Goal: Transaction & Acquisition: Purchase product/service

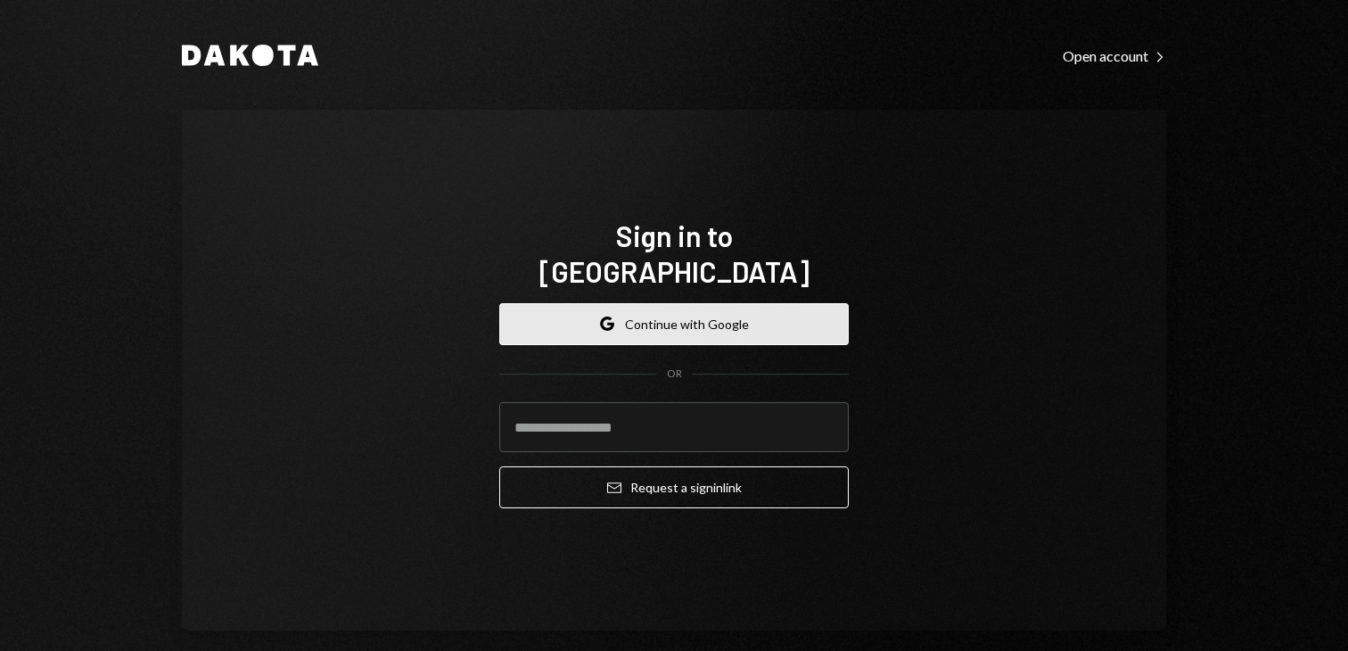
click at [581, 315] on button "Google Continue with Google" at bounding box center [674, 324] width 350 height 42
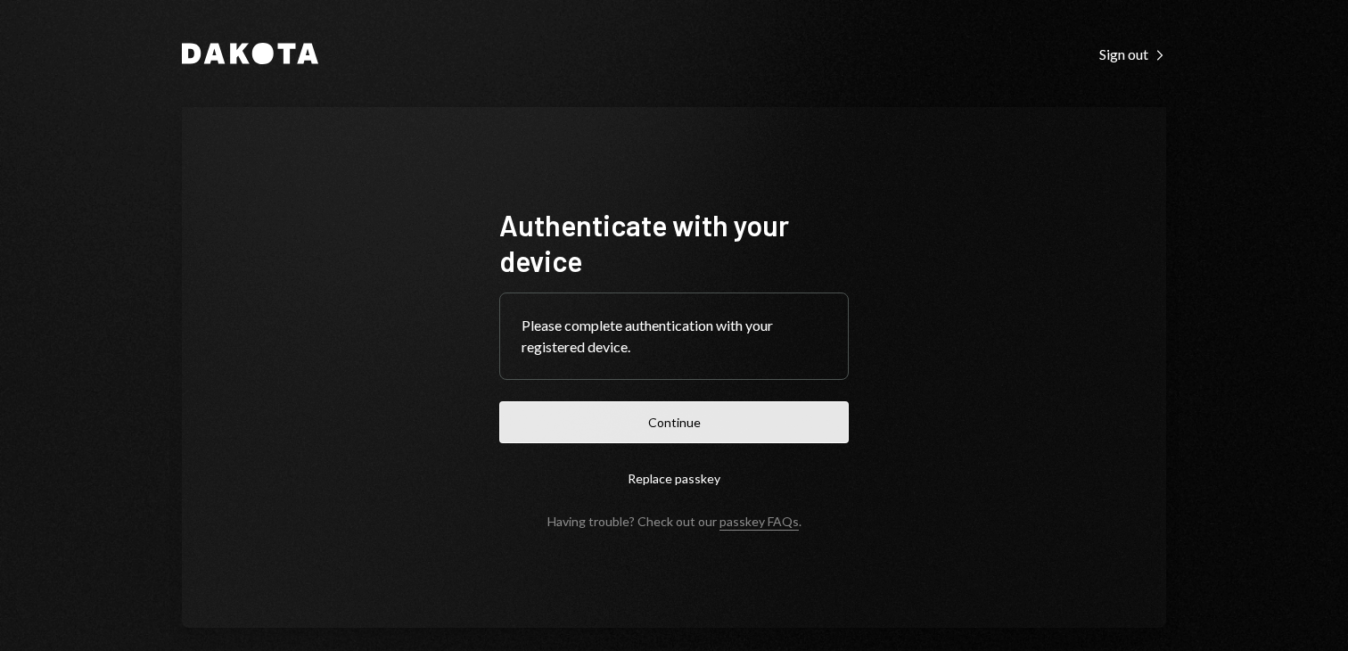
click at [589, 427] on button "Continue" at bounding box center [674, 422] width 350 height 42
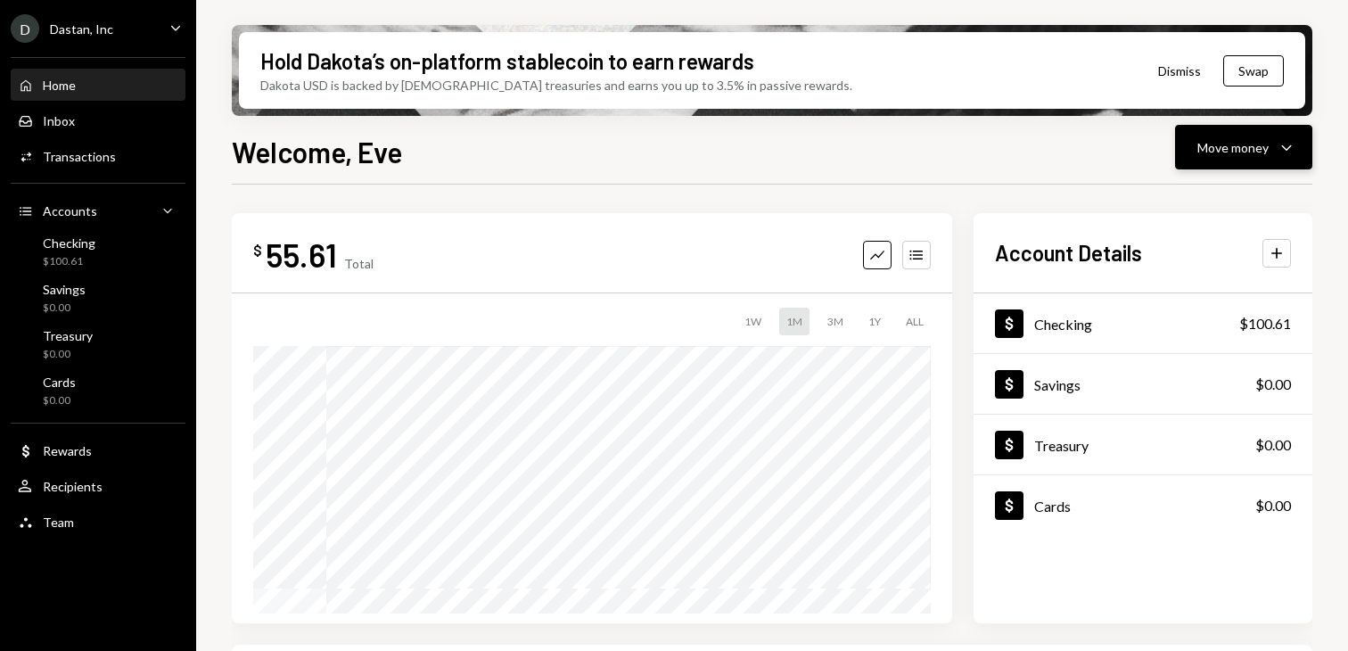
click at [1230, 142] on div "Move money" at bounding box center [1233, 147] width 71 height 19
click at [950, 181] on div "Welcome, Eve Move money Caret Down $ 55.61 Total Graph Accounts 1W 1M 3M 1Y ALL…" at bounding box center [772, 443] width 1081 height 626
click at [1248, 67] on button "Swap" at bounding box center [1253, 70] width 61 height 31
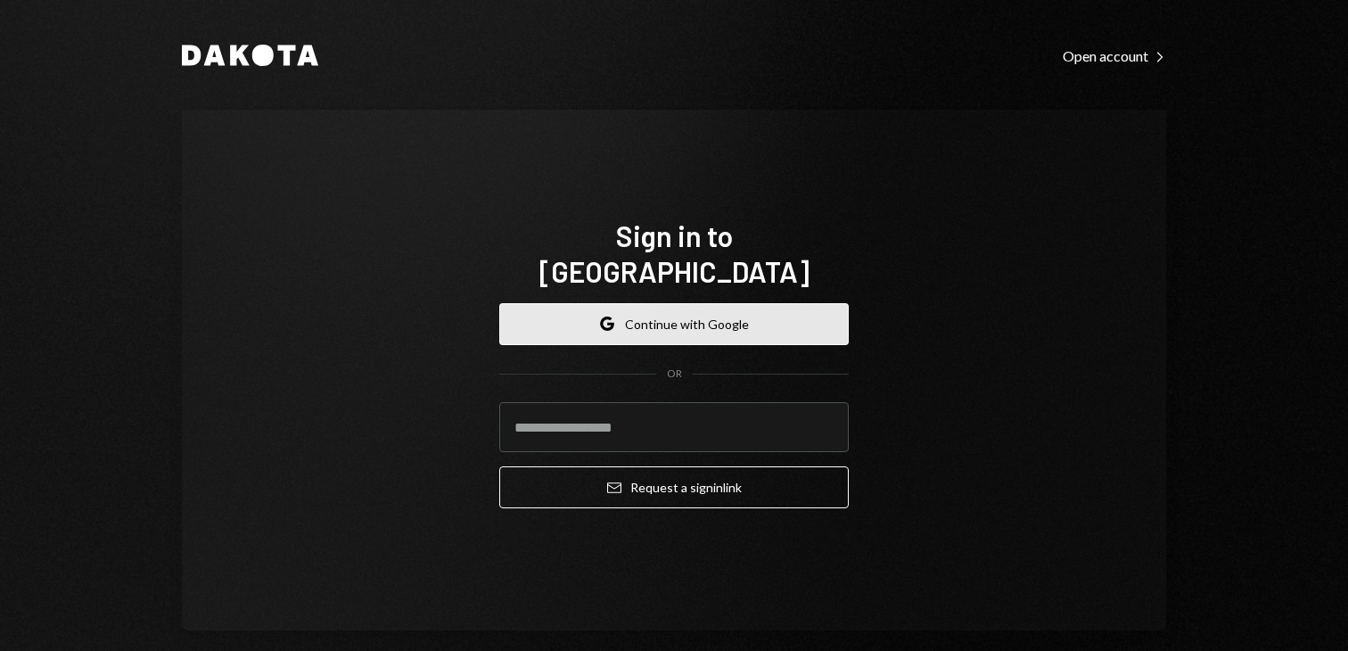
click at [592, 309] on button "Google Continue with Google" at bounding box center [674, 324] width 350 height 42
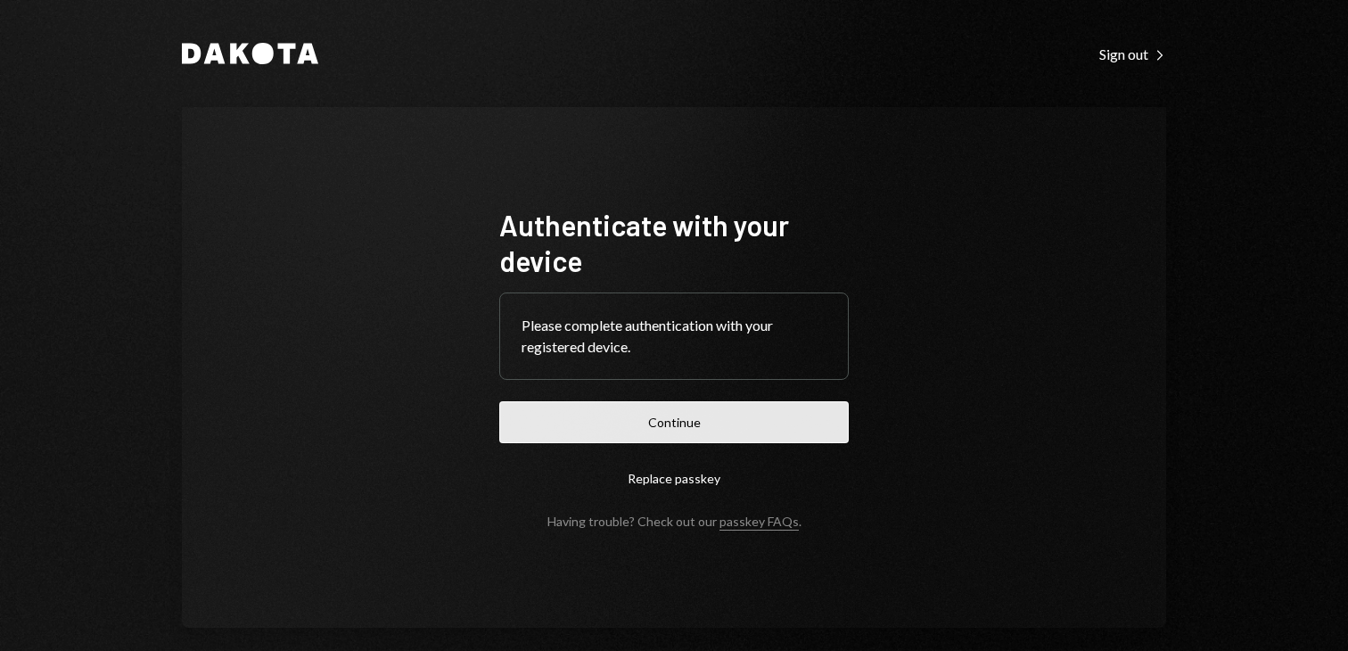
click at [639, 412] on button "Continue" at bounding box center [674, 422] width 350 height 42
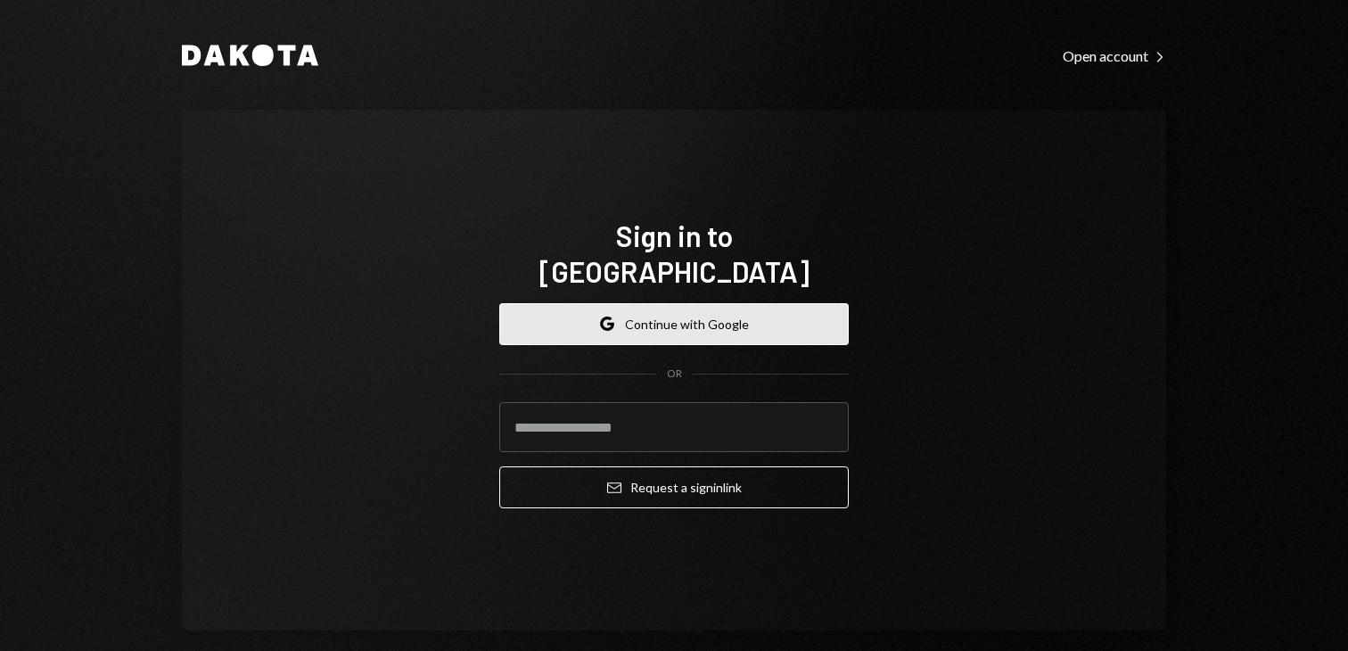
click at [660, 307] on button "Google Continue with Google" at bounding box center [674, 324] width 350 height 42
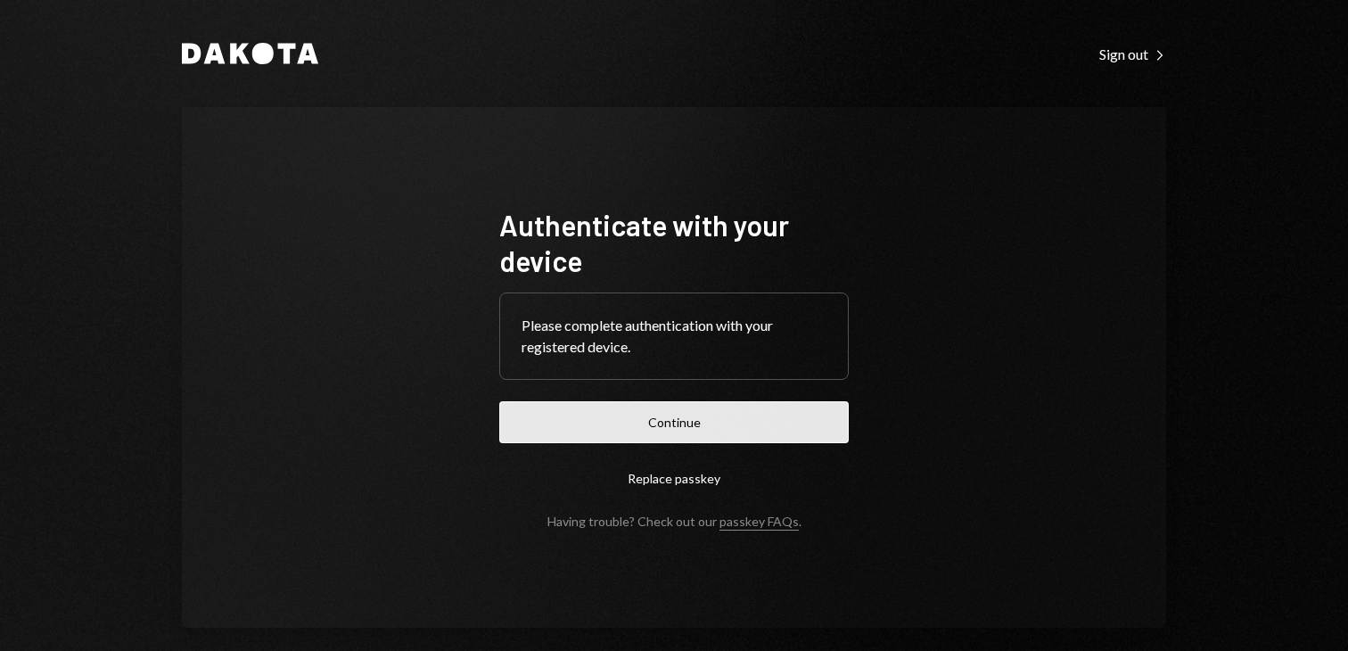
click at [671, 427] on button "Continue" at bounding box center [674, 422] width 350 height 42
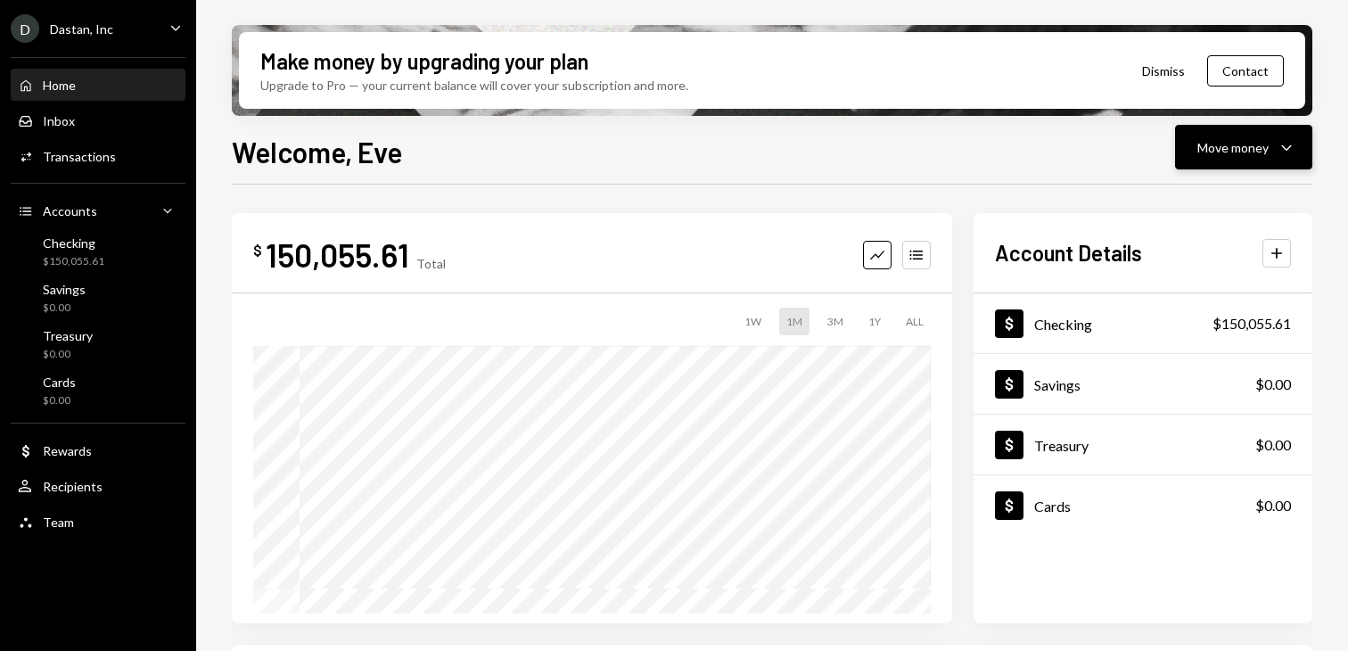
click at [1180, 159] on button "Move money Caret Down" at bounding box center [1243, 147] width 137 height 45
click at [1168, 208] on div "Send" at bounding box center [1230, 201] width 130 height 19
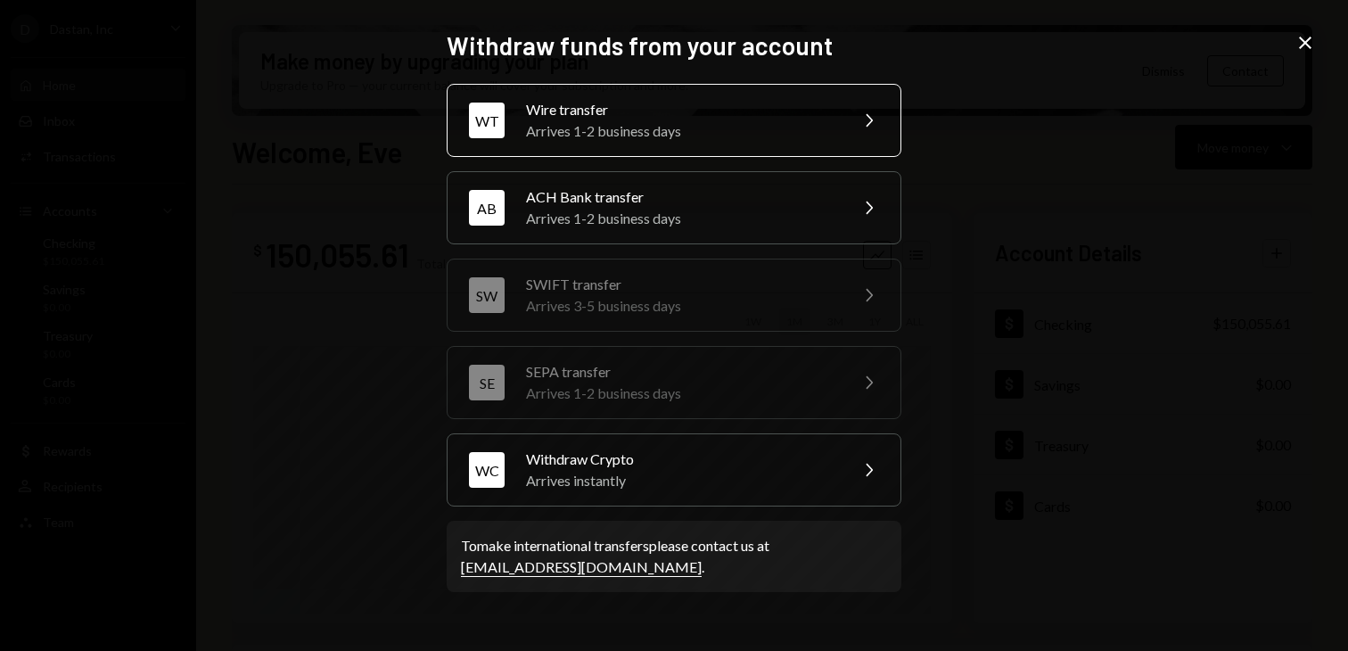
click at [628, 135] on div "Arrives 1-2 business days" at bounding box center [681, 130] width 310 height 21
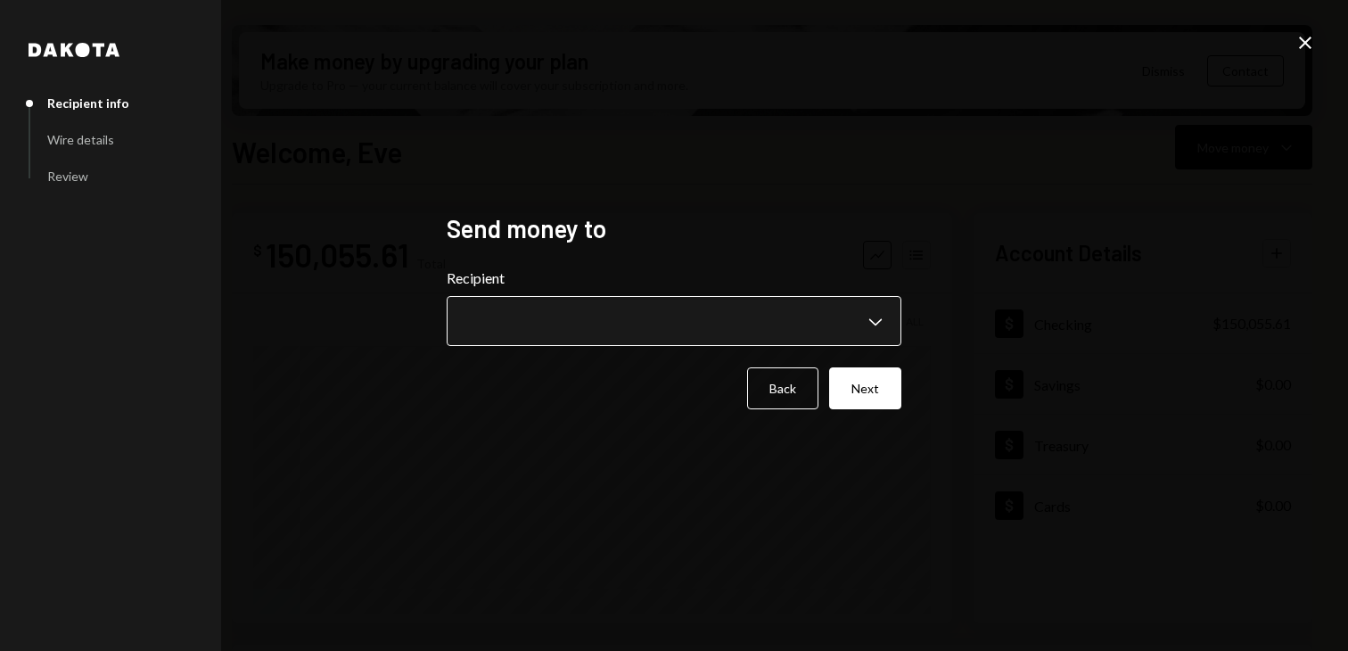
click at [589, 323] on body "D Dastan, Inc Caret Down Home Home Inbox Inbox Activities Transactions Accounts…" at bounding box center [674, 325] width 1348 height 651
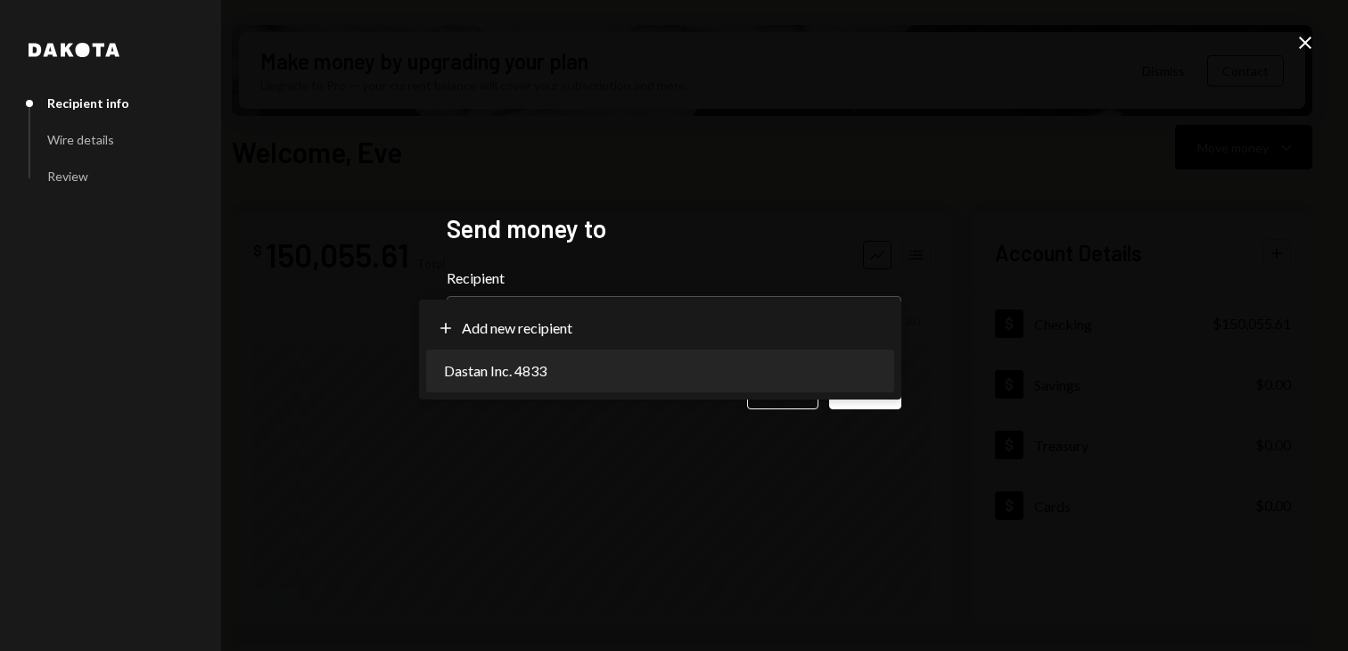
select select "**********"
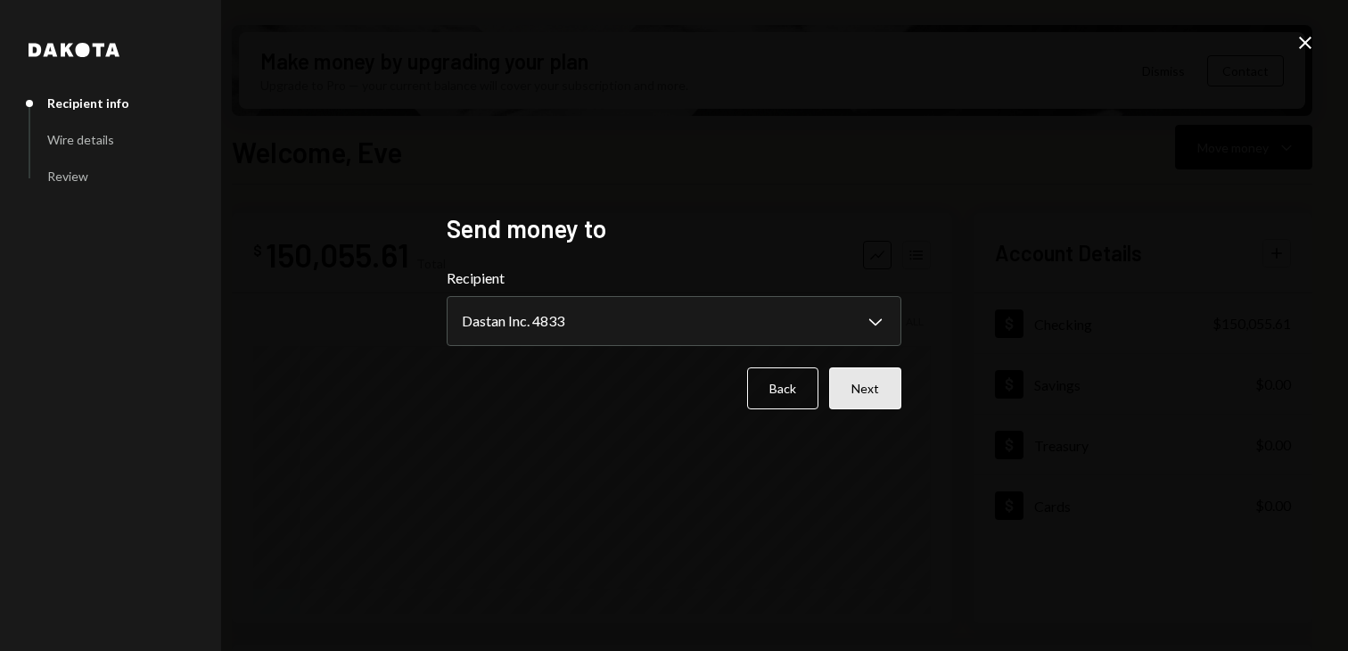
click at [878, 395] on button "Next" at bounding box center [865, 388] width 72 height 42
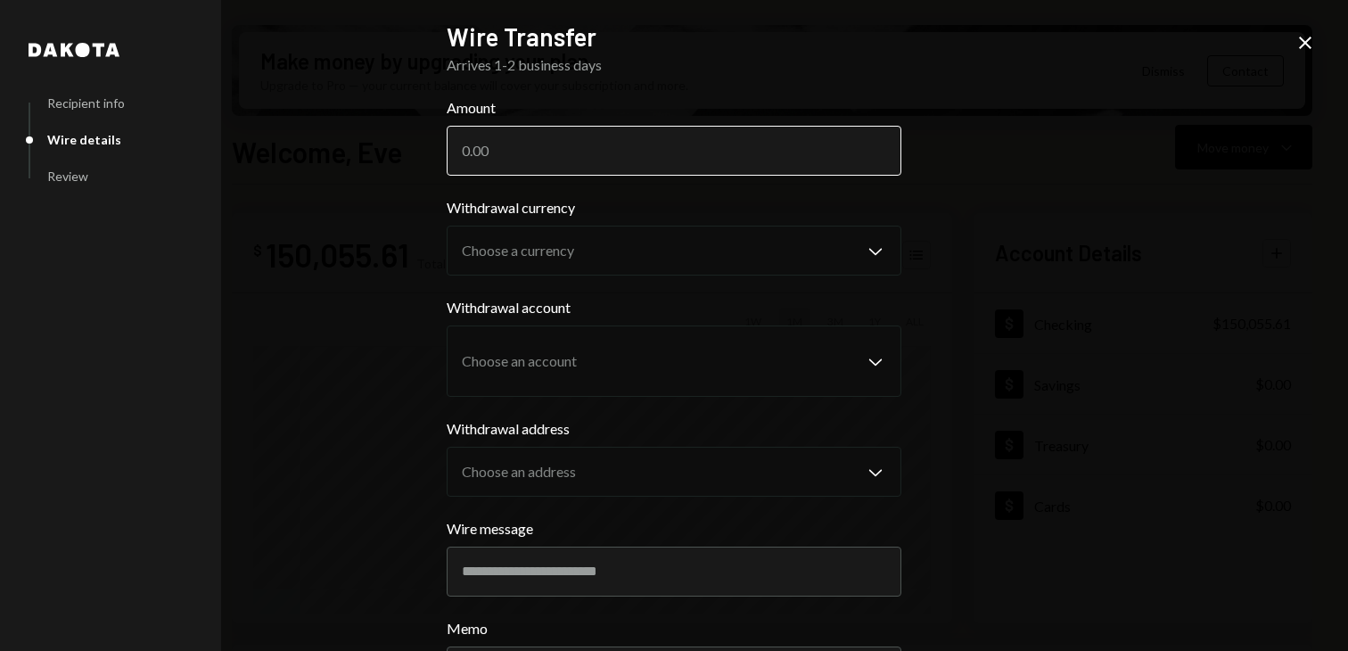
click at [632, 153] on input "Amount" at bounding box center [674, 151] width 455 height 50
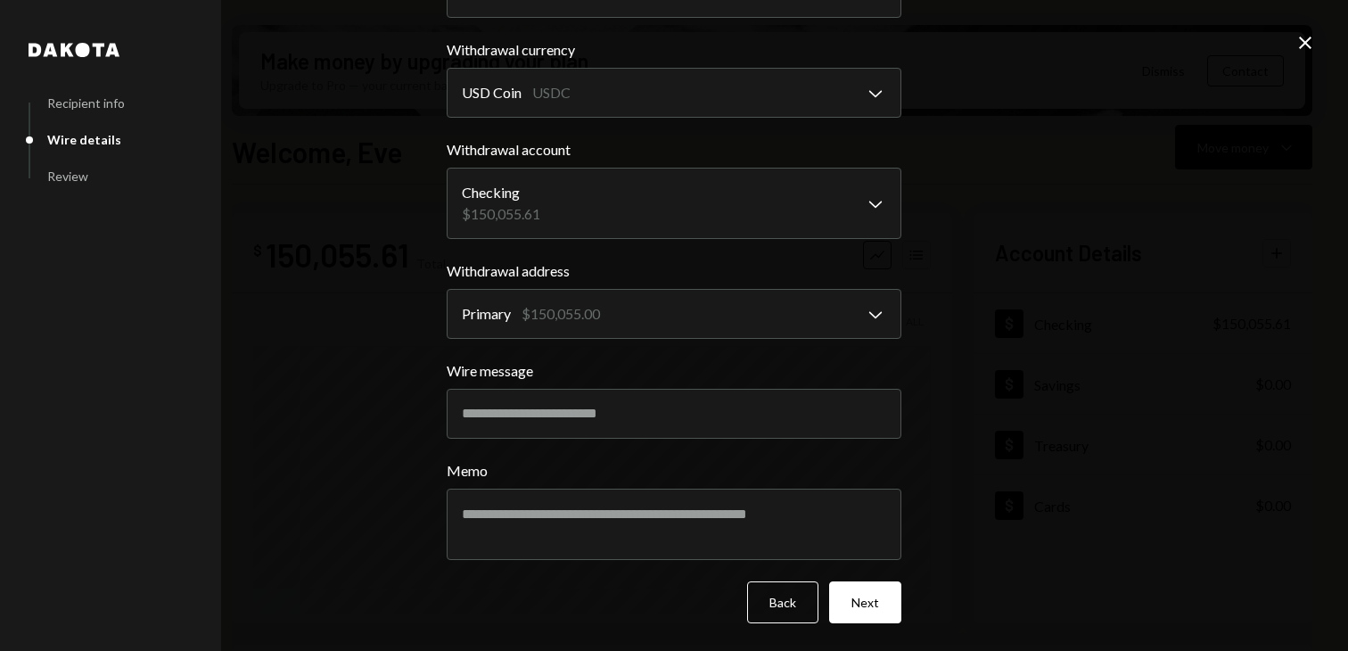
scroll to position [158, 0]
click at [842, 598] on button "Next" at bounding box center [865, 602] width 72 height 42
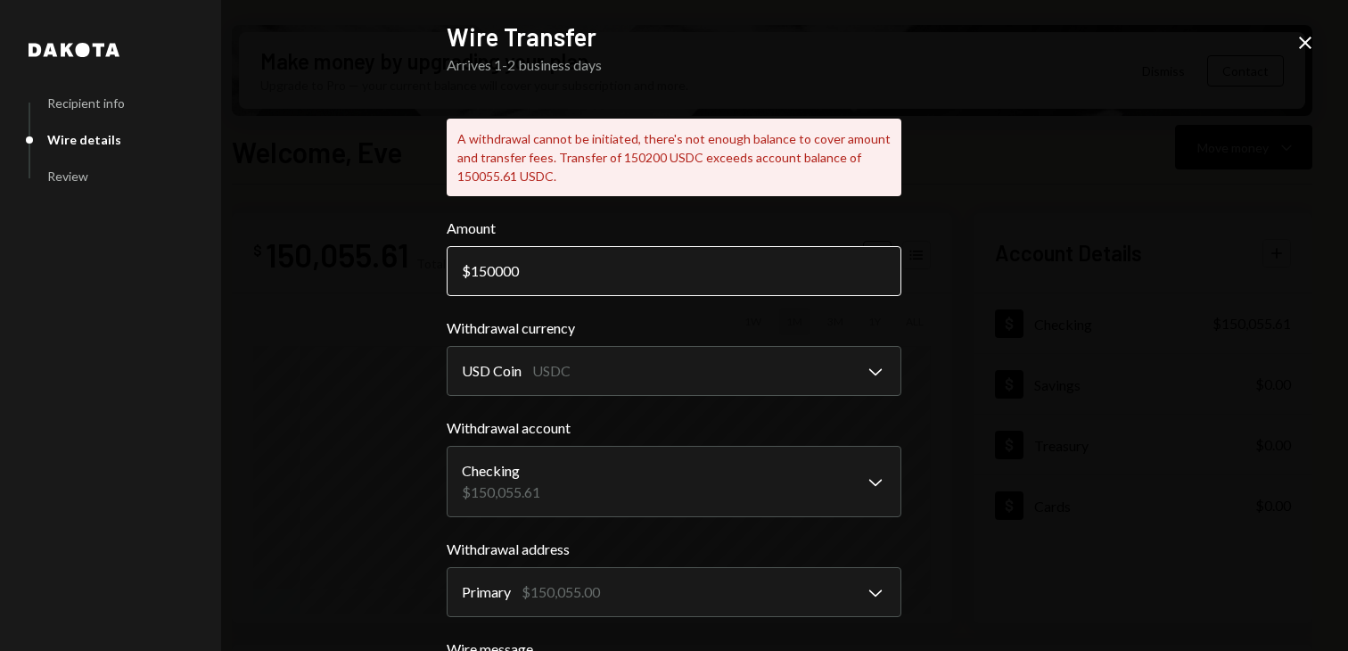
drag, startPoint x: 475, startPoint y: 271, endPoint x: 579, endPoint y: 268, distance: 103.5
click at [579, 270] on input "150000" at bounding box center [674, 271] width 455 height 50
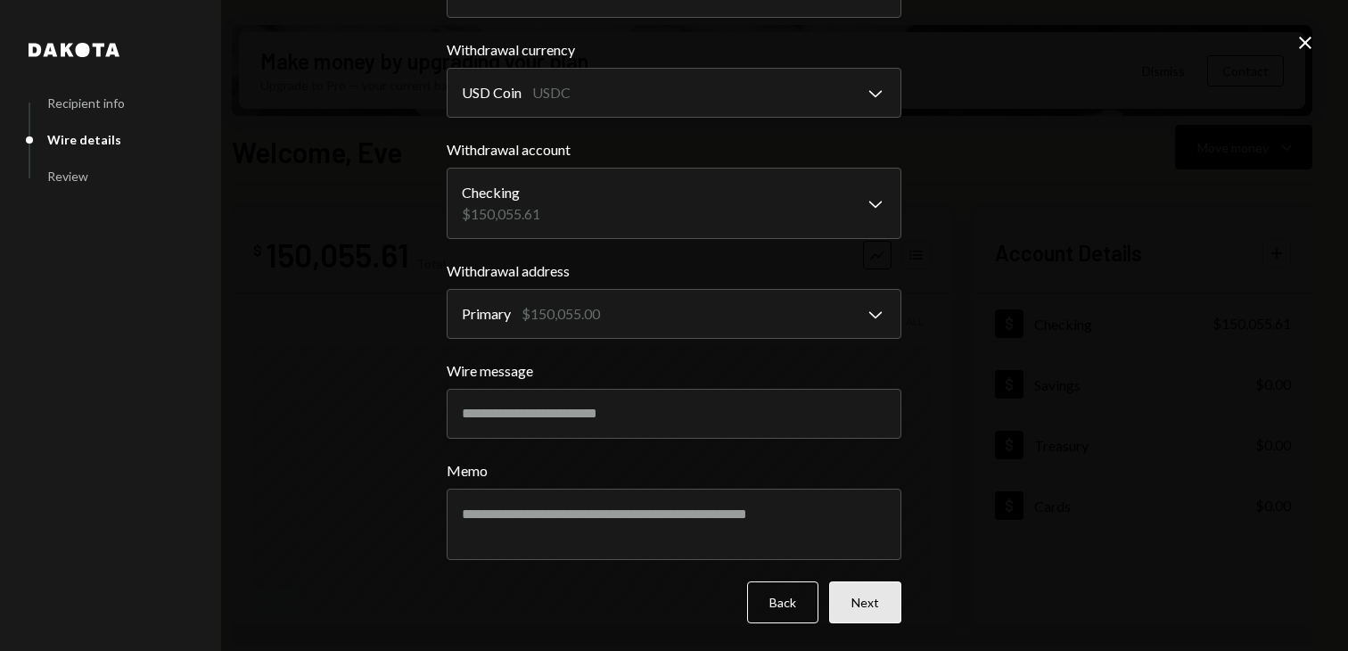
click at [858, 611] on button "Next" at bounding box center [865, 602] width 72 height 42
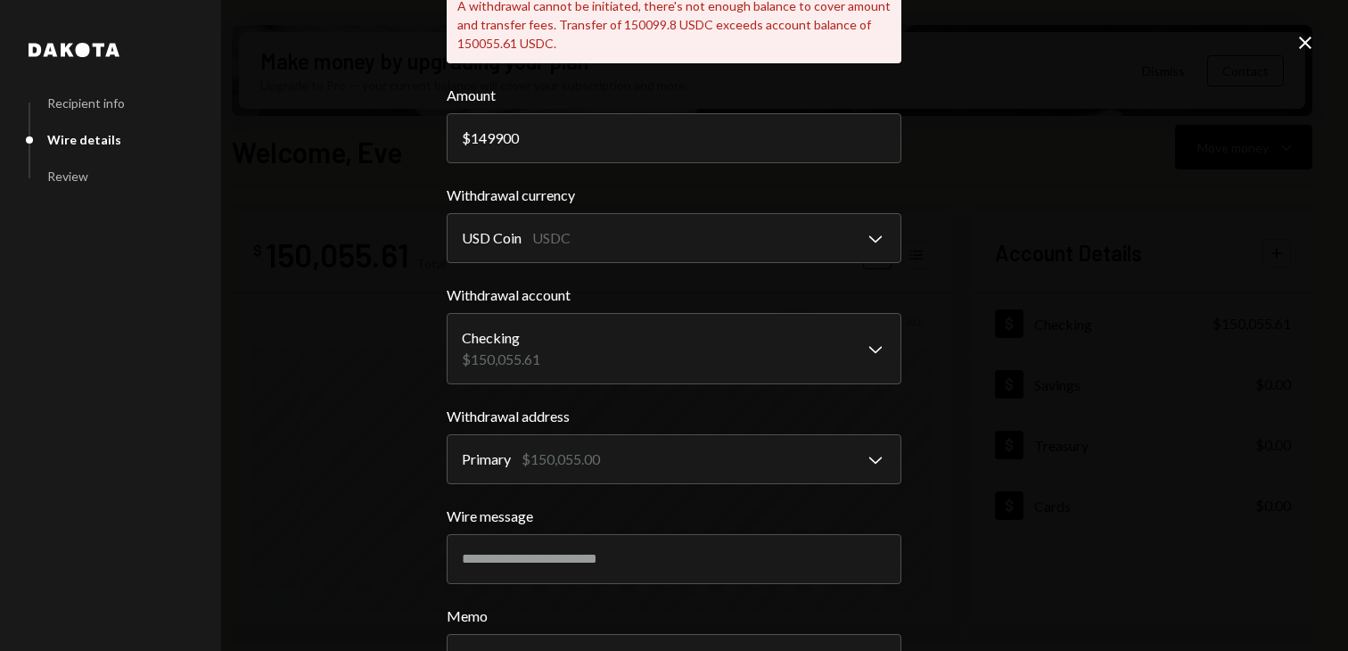
scroll to position [0, 0]
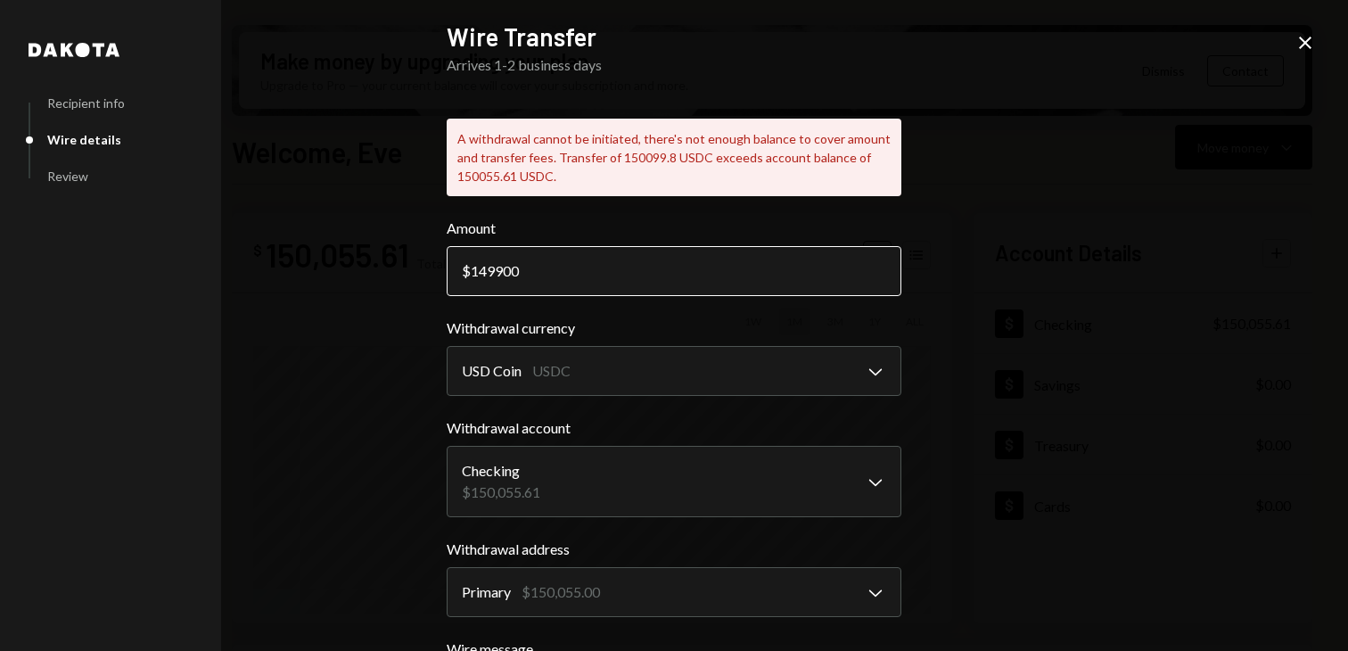
drag, startPoint x: 490, startPoint y: 273, endPoint x: 534, endPoint y: 272, distance: 43.7
click at [533, 273] on input "149900" at bounding box center [674, 271] width 455 height 50
drag, startPoint x: 501, startPoint y: 273, endPoint x: 523, endPoint y: 272, distance: 22.3
click at [523, 273] on input "149848" at bounding box center [674, 271] width 455 height 50
type input "149850"
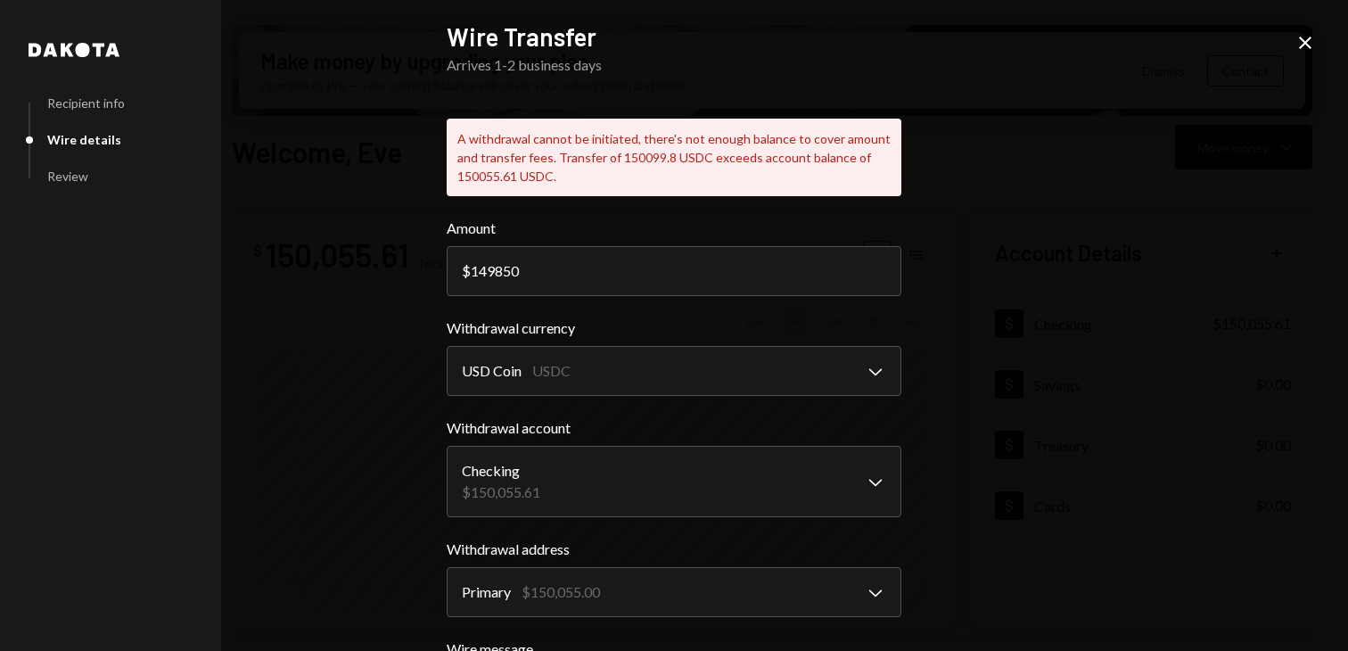
click at [313, 317] on div "**********" at bounding box center [674, 325] width 1348 height 651
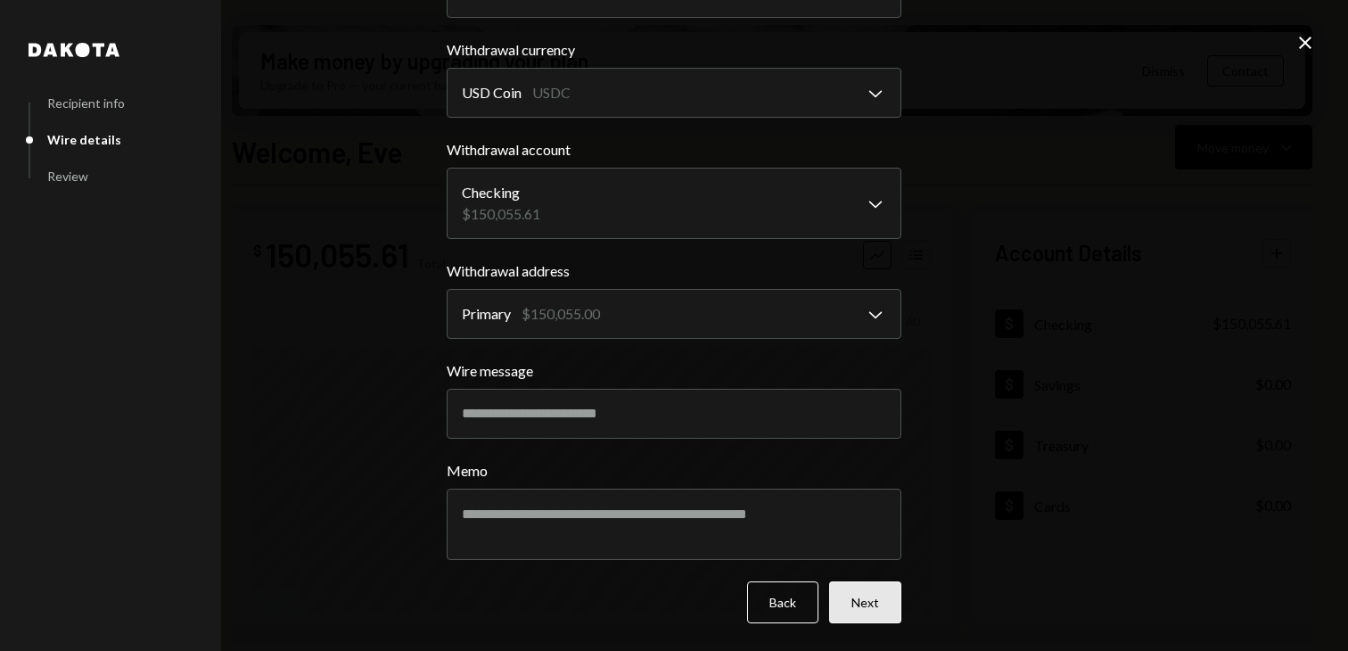
click at [854, 610] on button "Next" at bounding box center [865, 602] width 72 height 42
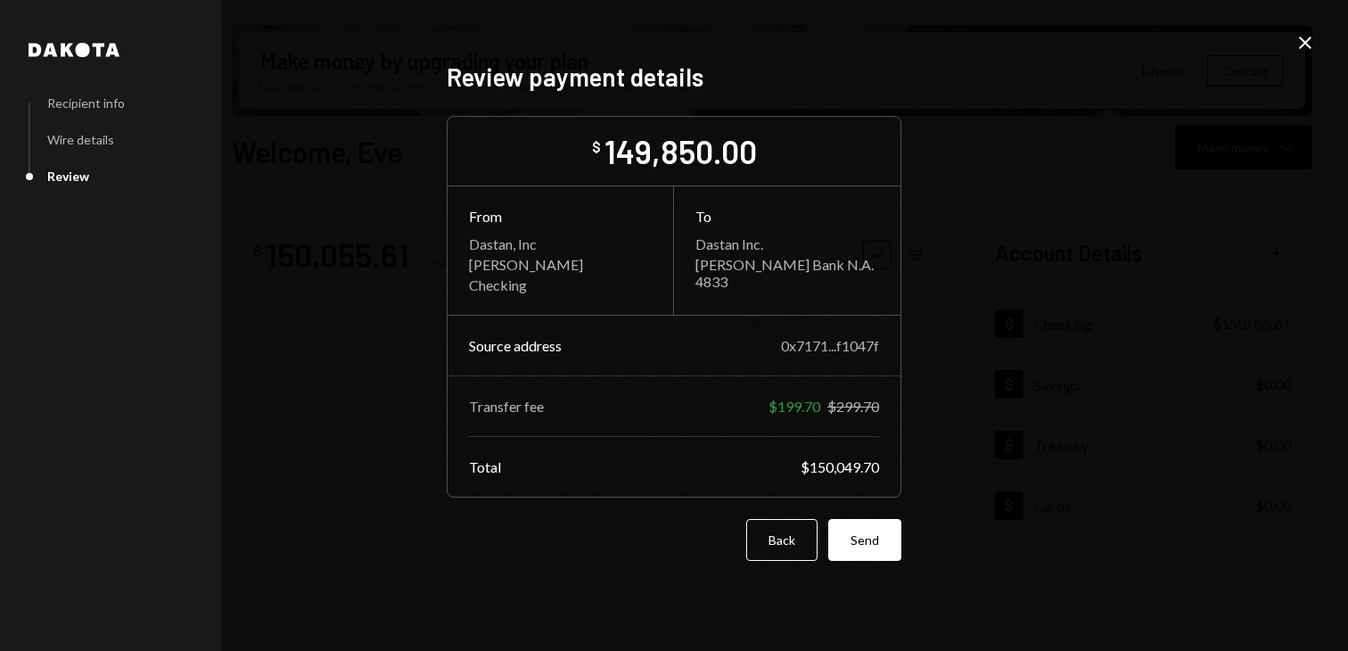
scroll to position [0, 0]
click at [855, 545] on button "Send" at bounding box center [864, 540] width 73 height 42
